Goal: Manage account settings

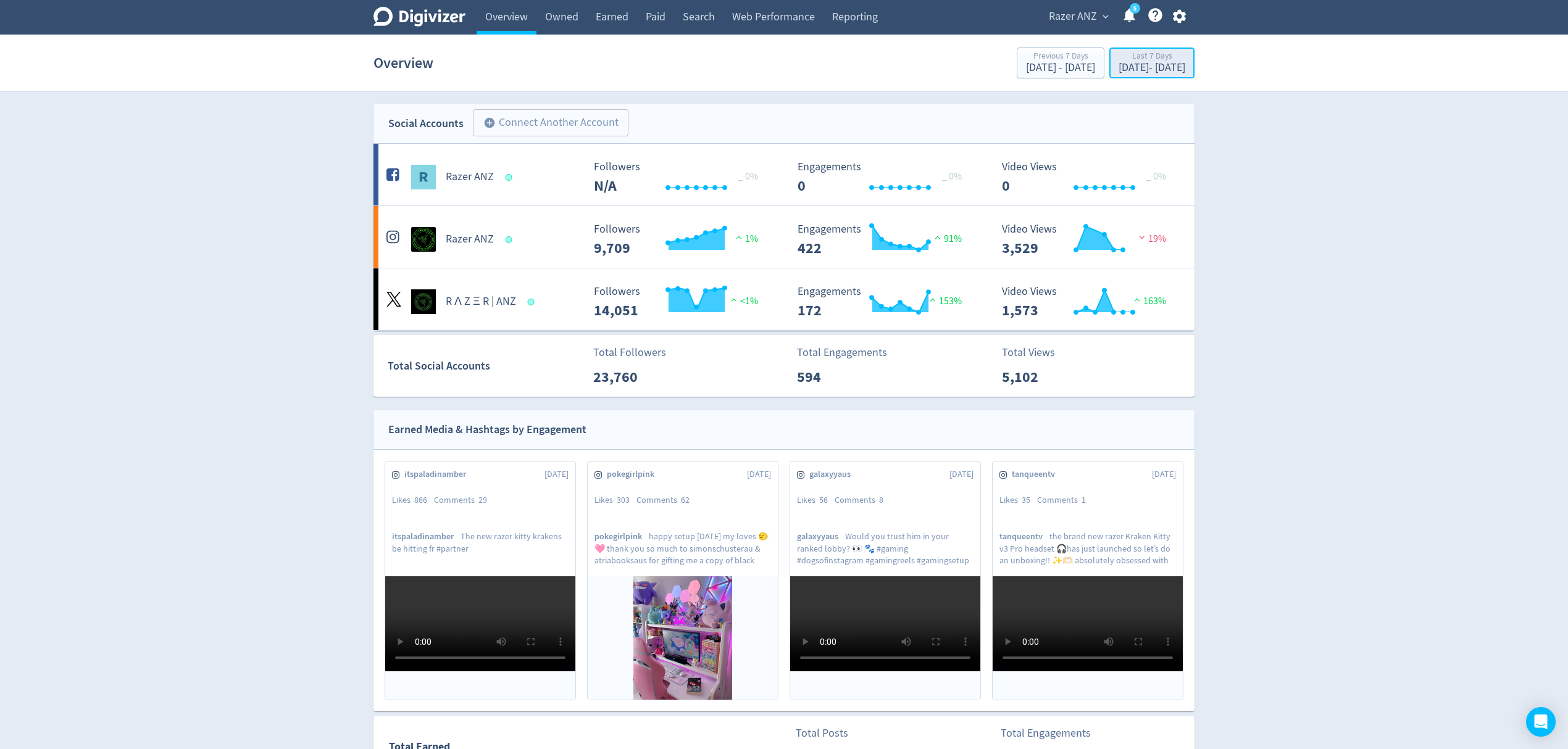
click at [1119, 56] on div "Last 7 Days" at bounding box center [1152, 57] width 67 height 11
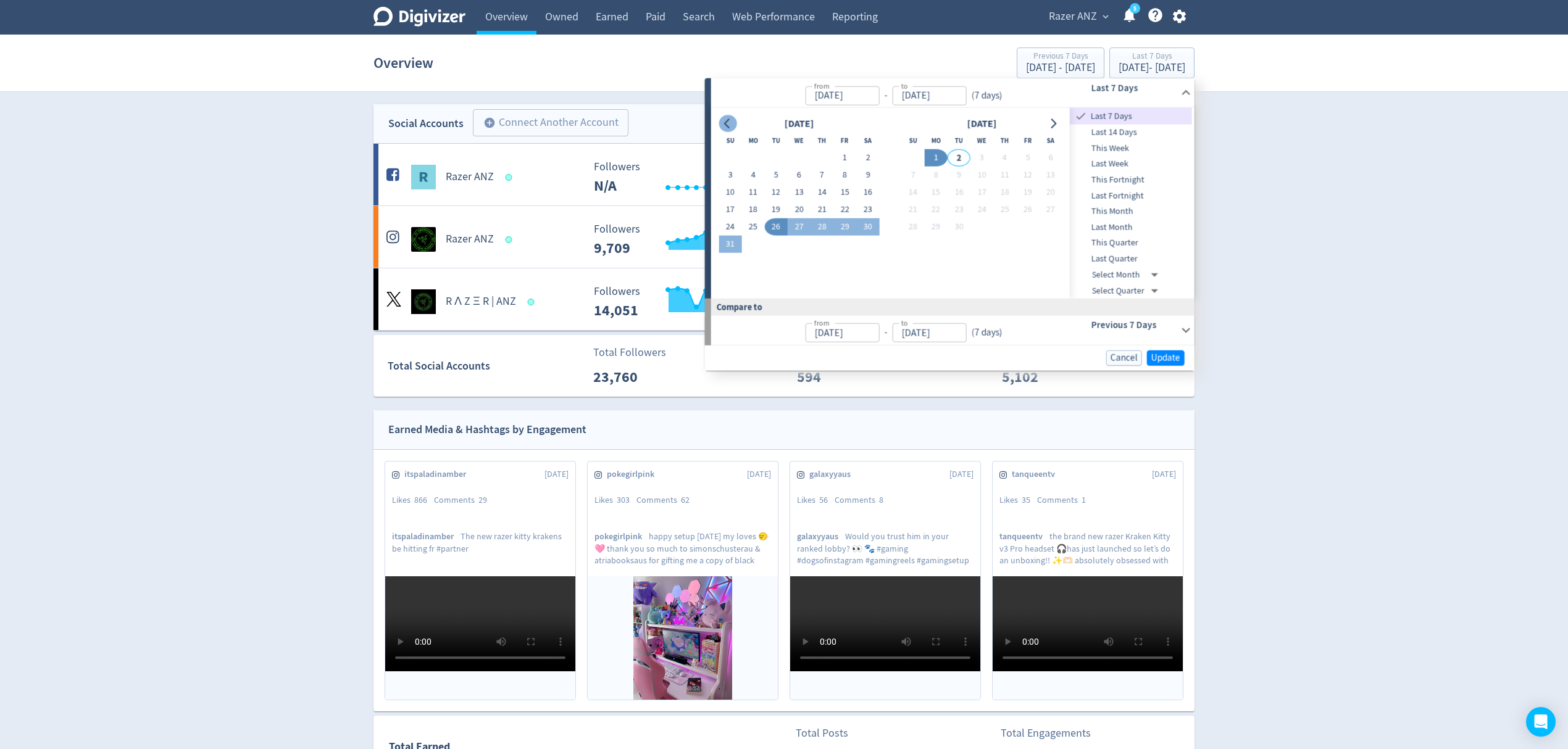
click at [732, 122] on icon "Go to previous month" at bounding box center [728, 124] width 10 height 10
click at [732, 121] on icon "Go to previous month" at bounding box center [728, 124] width 10 height 10
click at [841, 207] on button "25" at bounding box center [845, 209] width 23 height 17
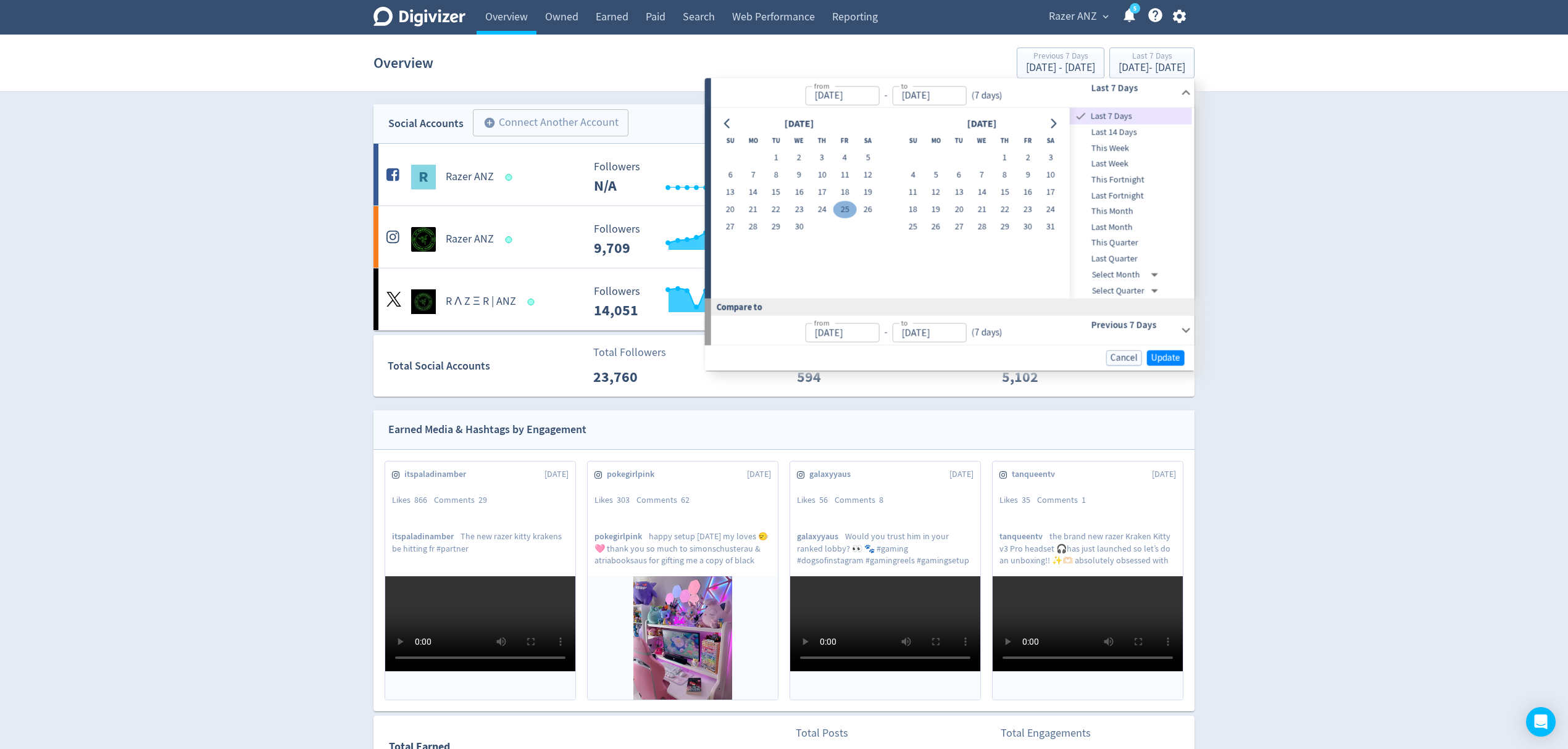
type input "[DATE]"
click at [1055, 120] on icon "Go to next month" at bounding box center [1054, 124] width 10 height 10
click at [960, 160] on button "3" at bounding box center [958, 157] width 23 height 17
type input "[DATE]"
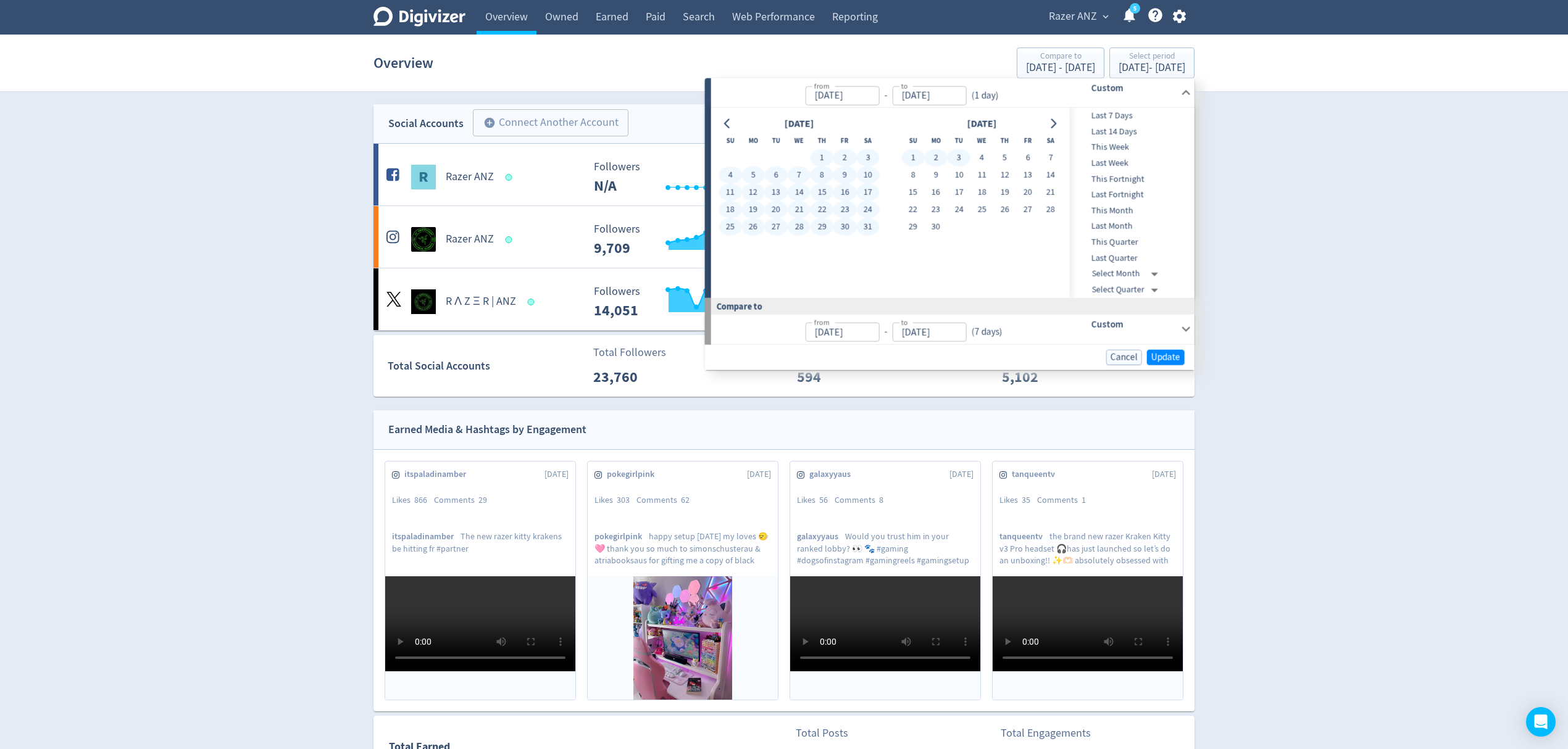
type input "[DATE]"
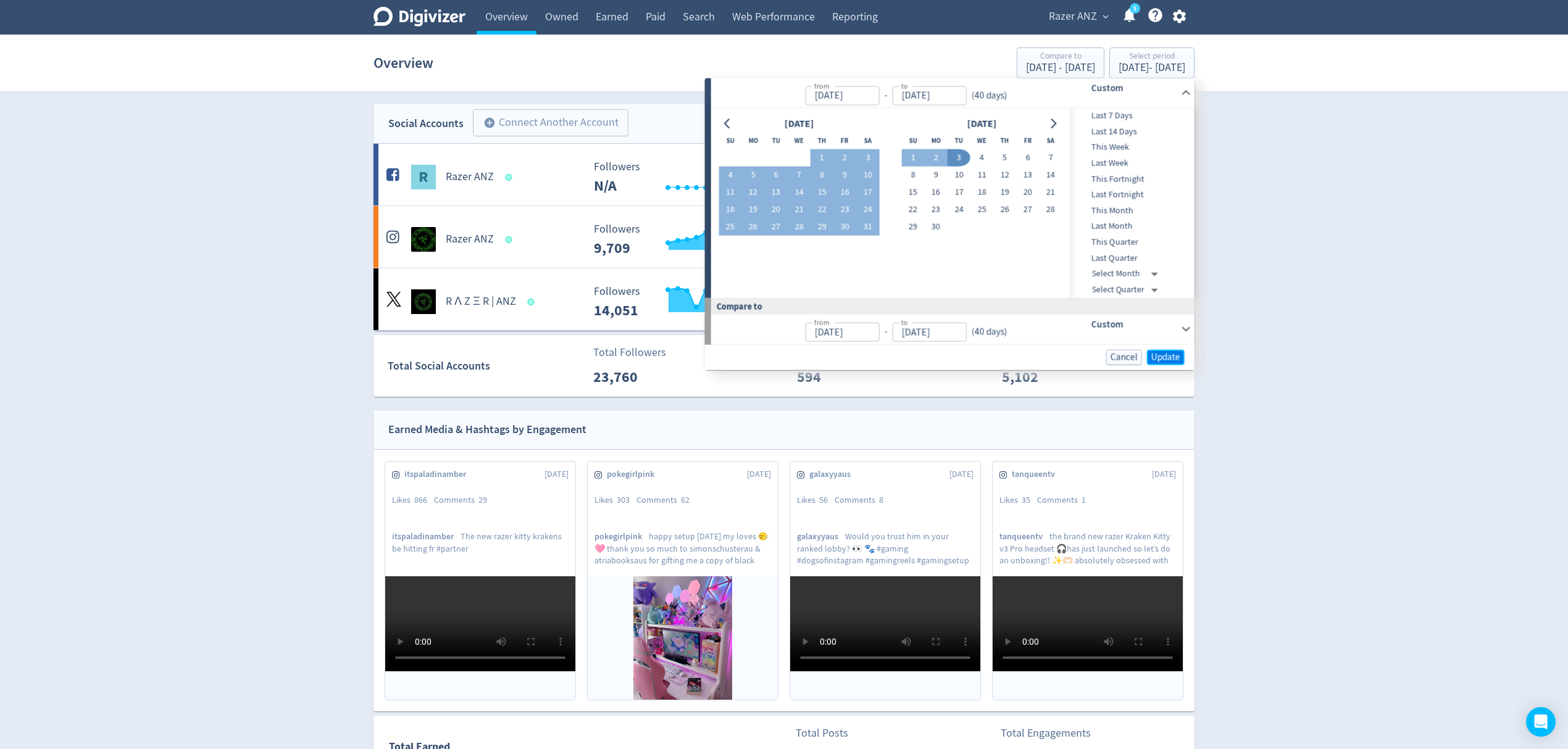
click at [1153, 357] on span "Update" at bounding box center [1166, 357] width 29 height 9
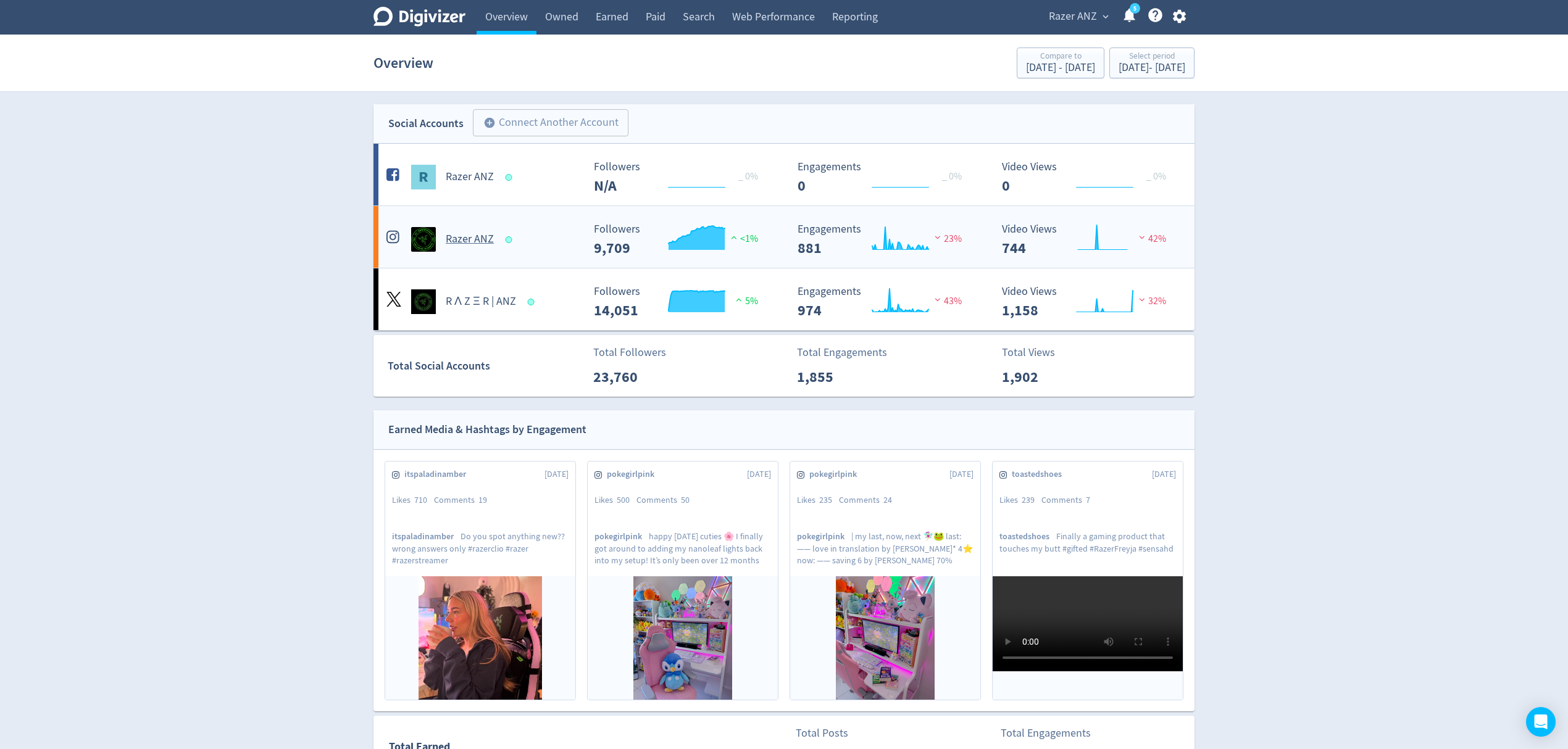
click at [539, 261] on ANZ-platform4 "Razer ANZ Created with Highcharts 10.3.3 Followers 9,709 <1% Created with Highc…" at bounding box center [784, 237] width 821 height 62
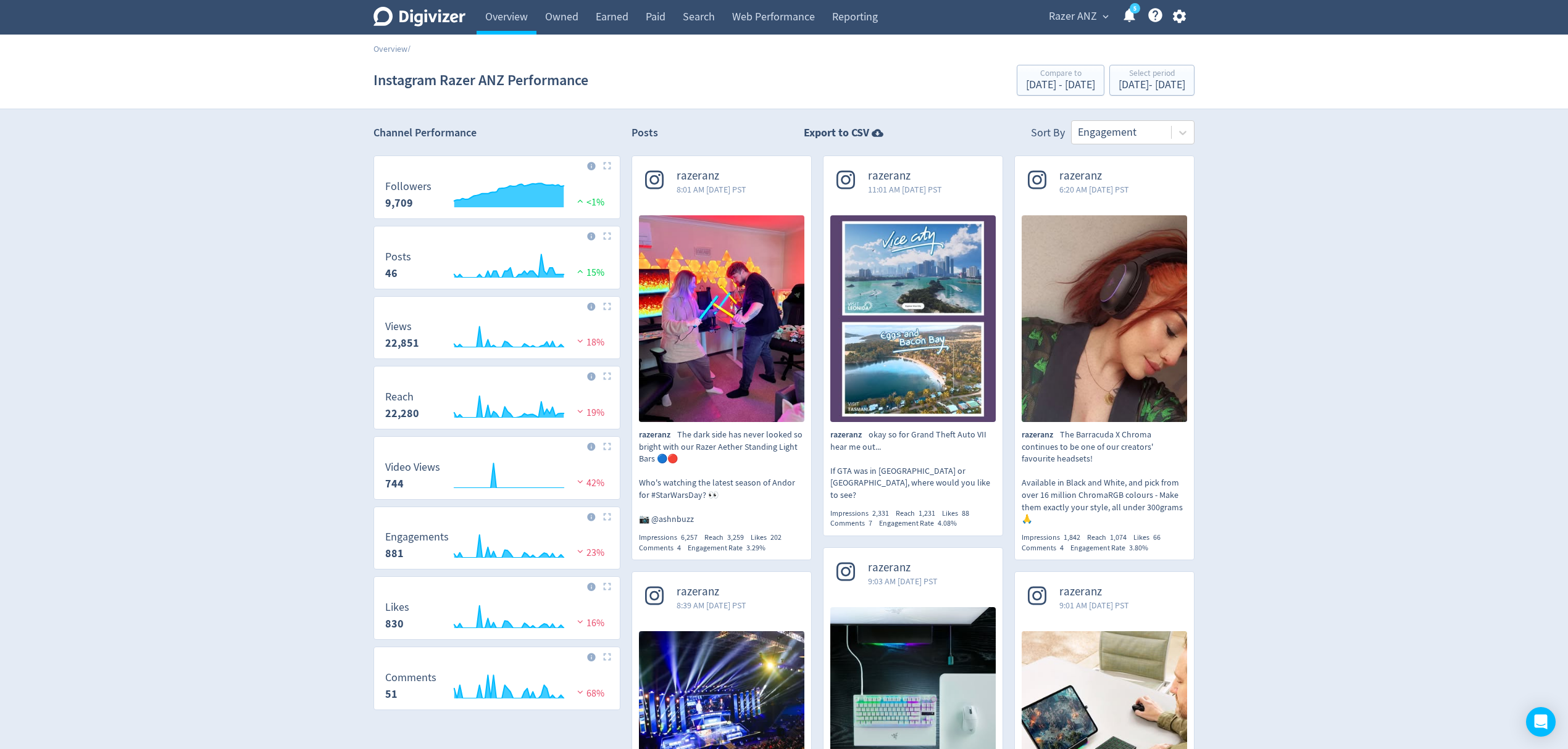
click at [607, 310] on img at bounding box center [608, 307] width 8 height 8
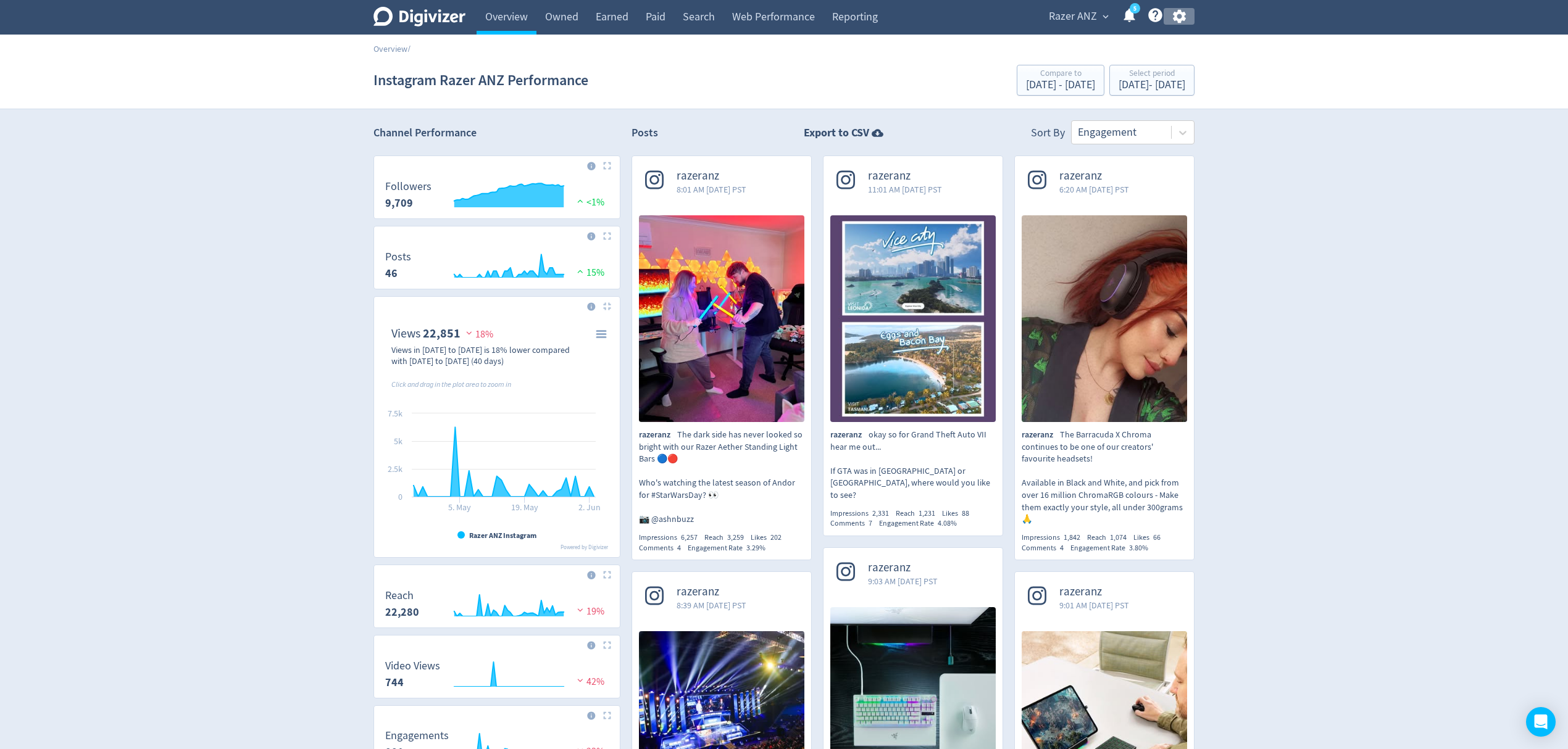
click at [1176, 11] on icon "button" at bounding box center [1179, 16] width 17 height 17
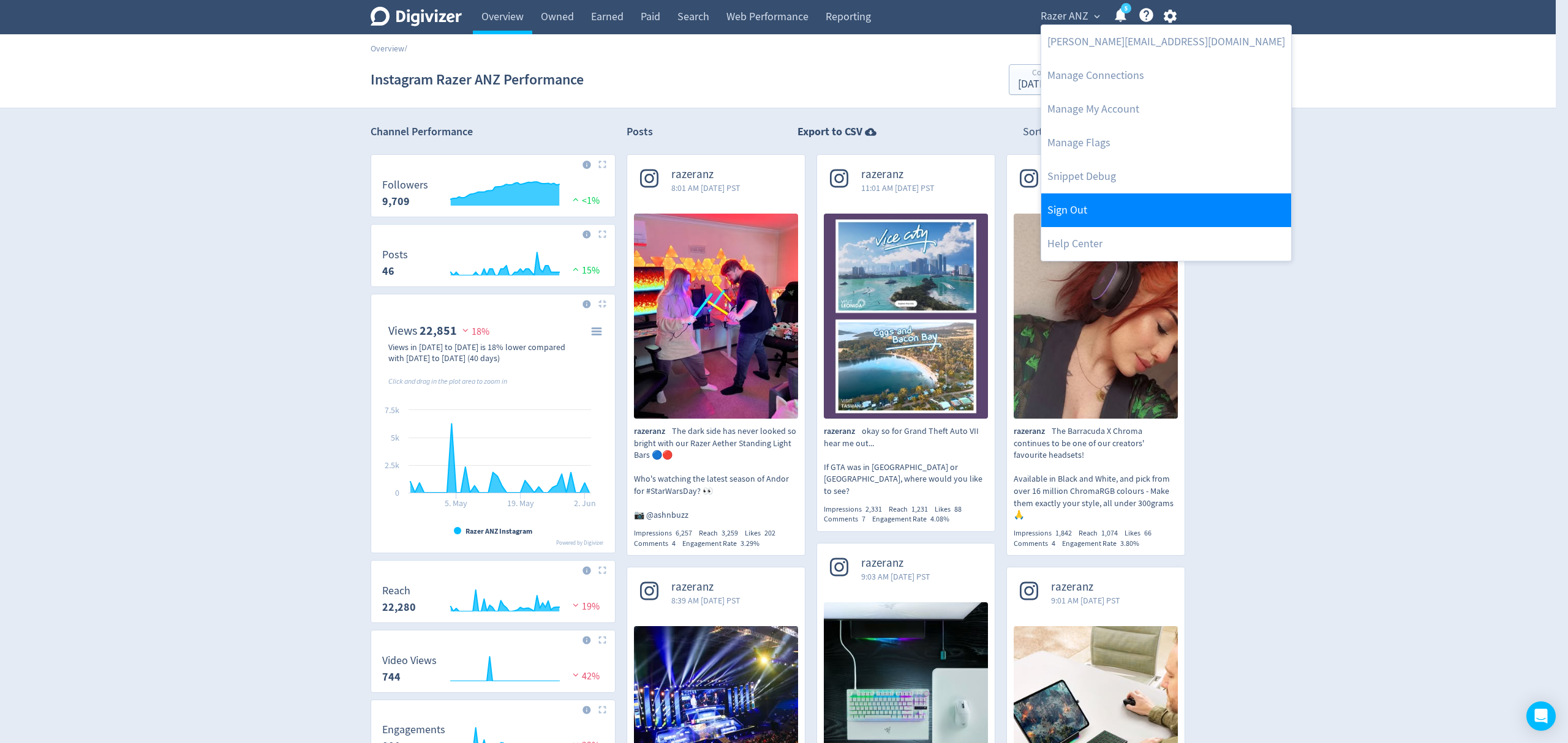
click at [1082, 214] on link "Sign Out" at bounding box center [1166, 210] width 250 height 34
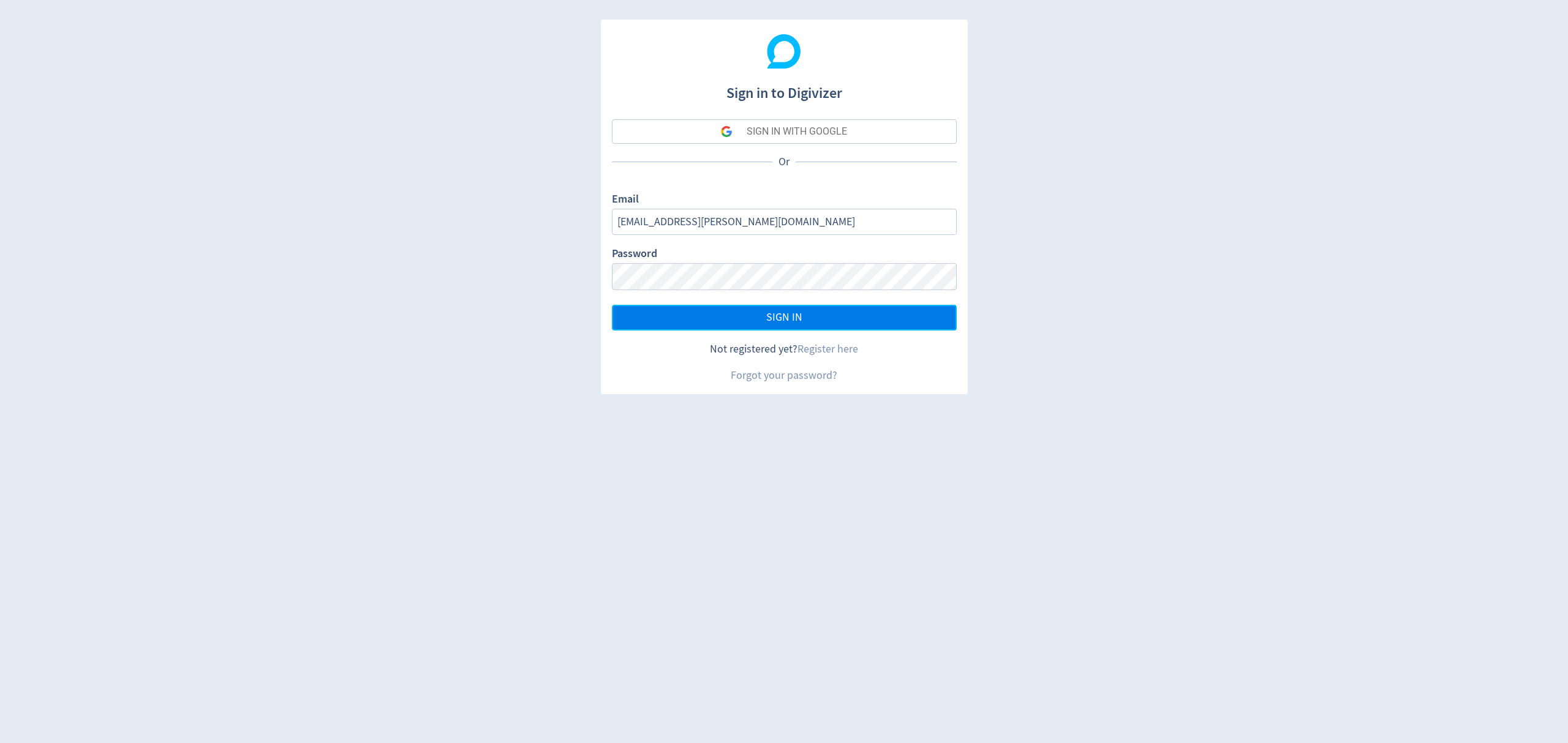
click at [758, 317] on button "SIGN IN" at bounding box center [784, 318] width 345 height 26
